Goal: Go to known website: Go to known website

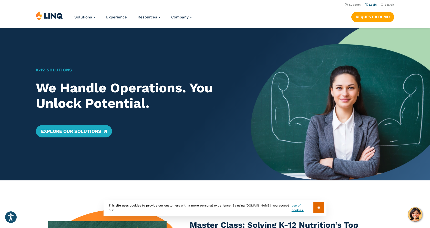
click at [371, 4] on link "Login" at bounding box center [371, 4] width 12 height 3
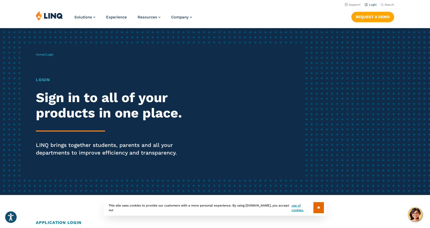
click at [373, 5] on link "Login" at bounding box center [371, 4] width 12 height 3
click at [319, 206] on input "**" at bounding box center [318, 207] width 11 height 11
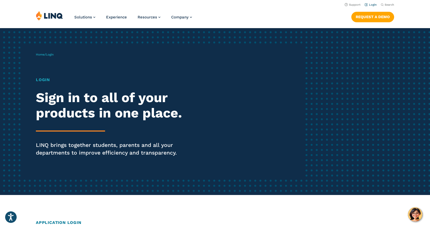
click at [375, 5] on link "Login" at bounding box center [371, 4] width 12 height 3
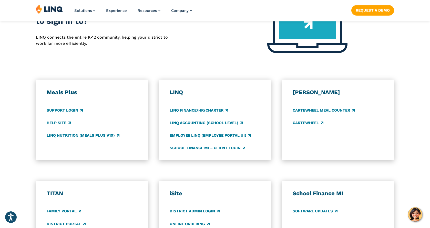
scroll to position [231, 0]
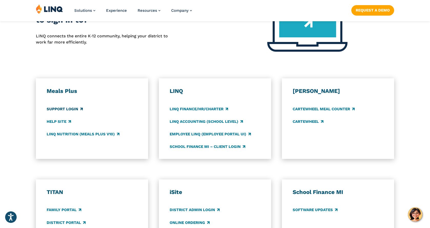
click at [74, 106] on link "Support Login" at bounding box center [65, 109] width 36 height 6
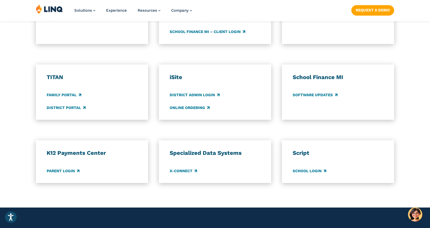
scroll to position [359, 0]
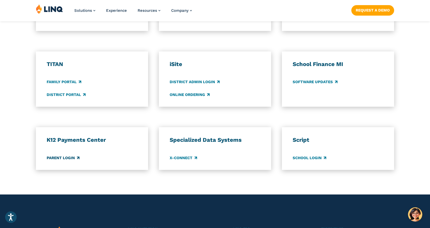
click at [56, 158] on link "Parent Login" at bounding box center [63, 158] width 33 height 6
